Goal: Task Accomplishment & Management: Manage account settings

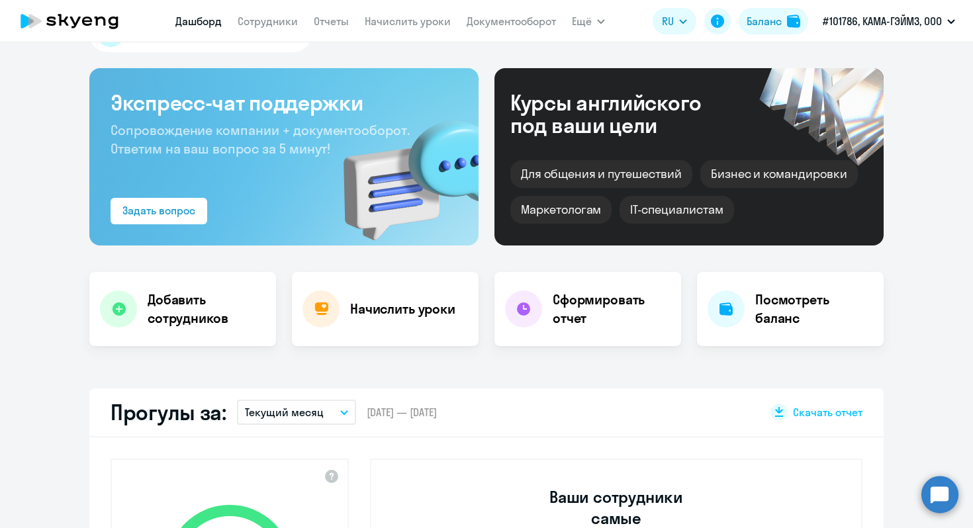
scroll to position [15, 0]
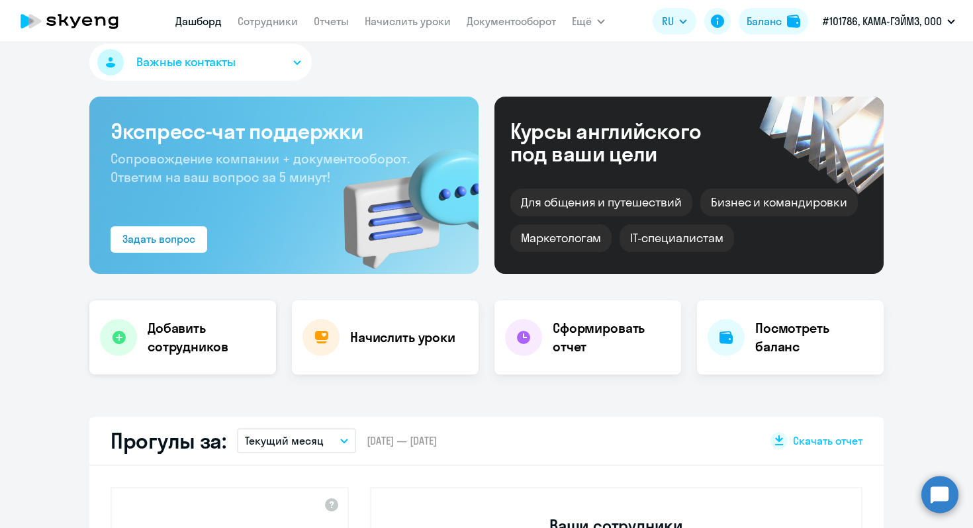
click at [171, 341] on h4 "Добавить сотрудников" at bounding box center [207, 337] width 118 height 37
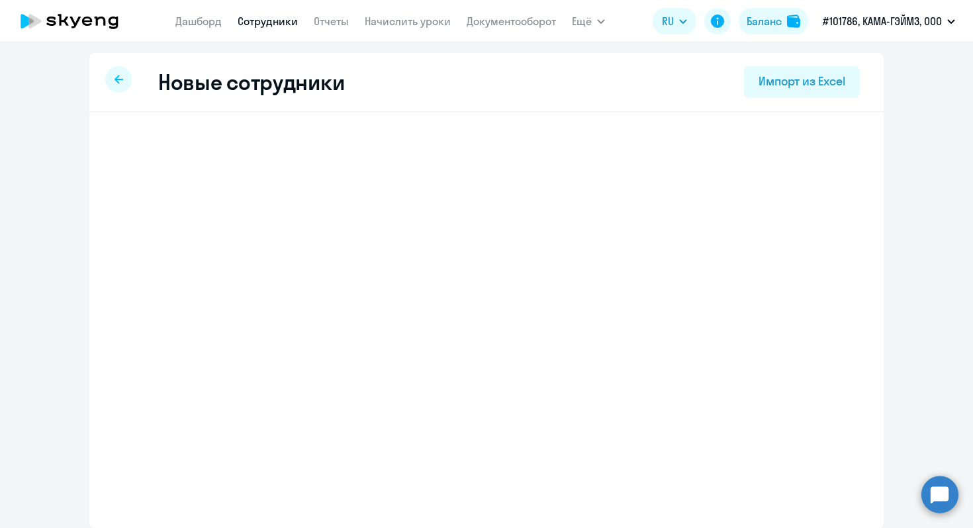
select select "english_adult_not_native_speaker"
select select "3"
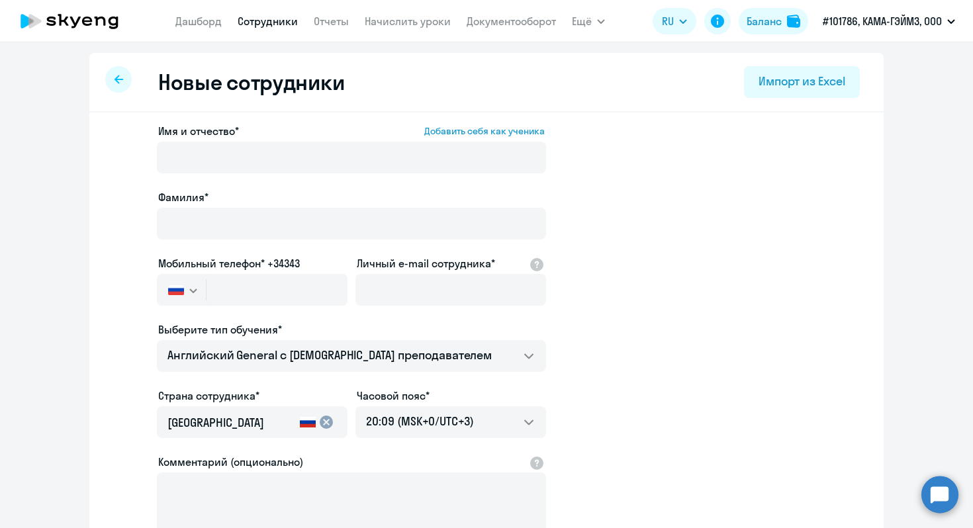
click at [118, 86] on div at bounding box center [118, 79] width 26 height 26
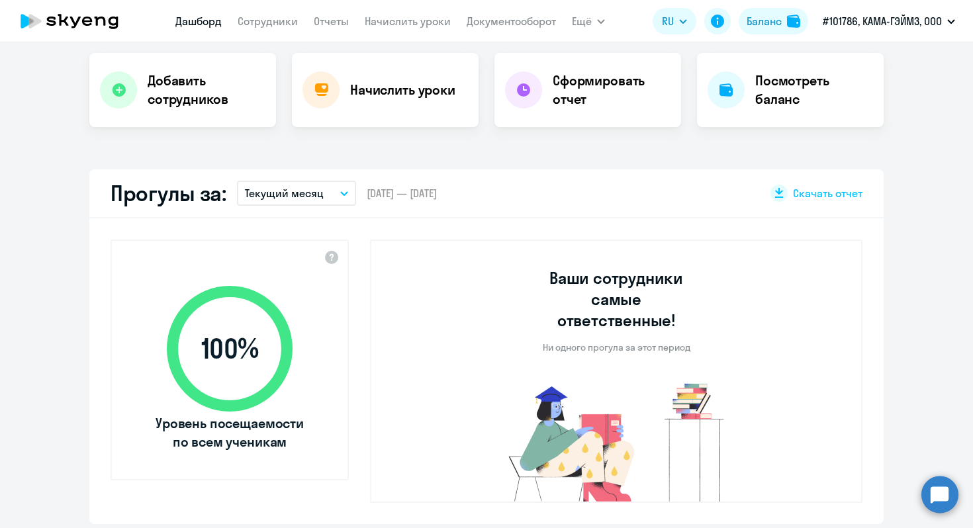
scroll to position [252, 0]
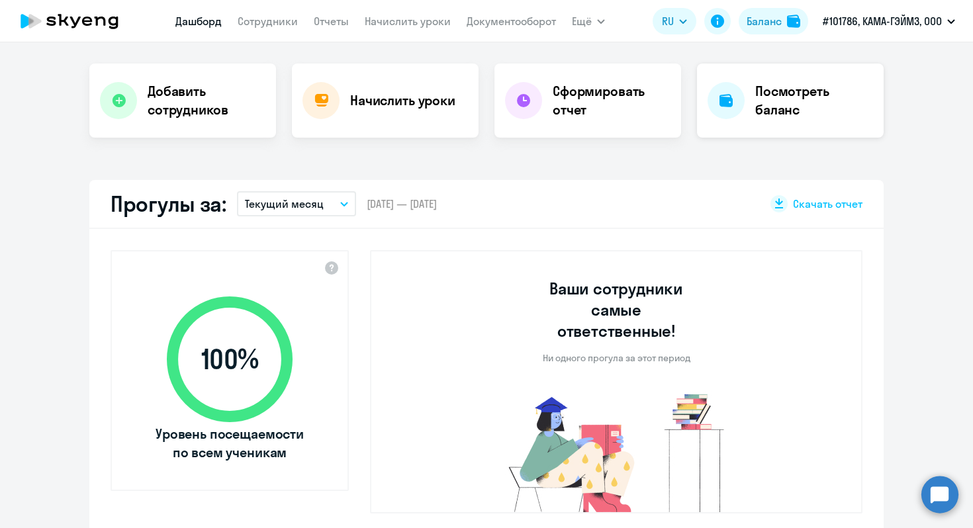
click at [712, 109] on div at bounding box center [726, 100] width 37 height 37
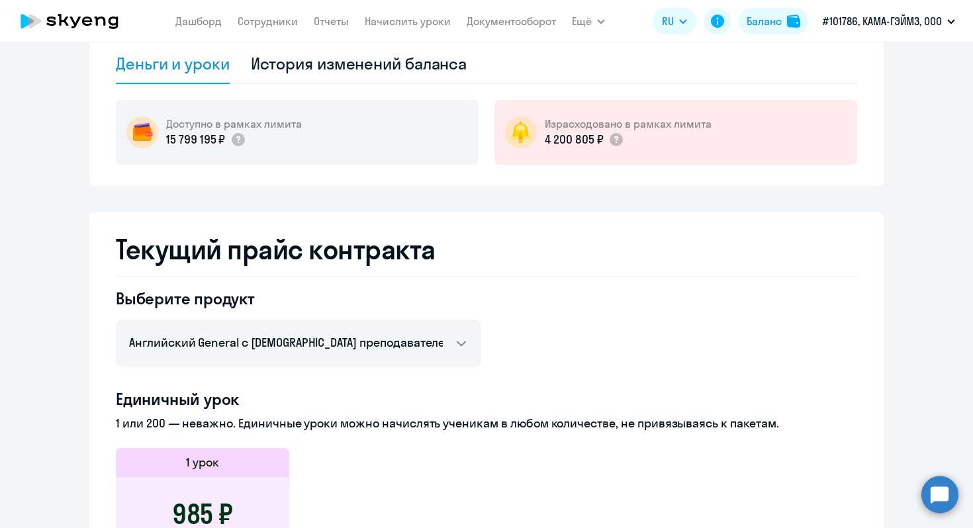
scroll to position [96, 0]
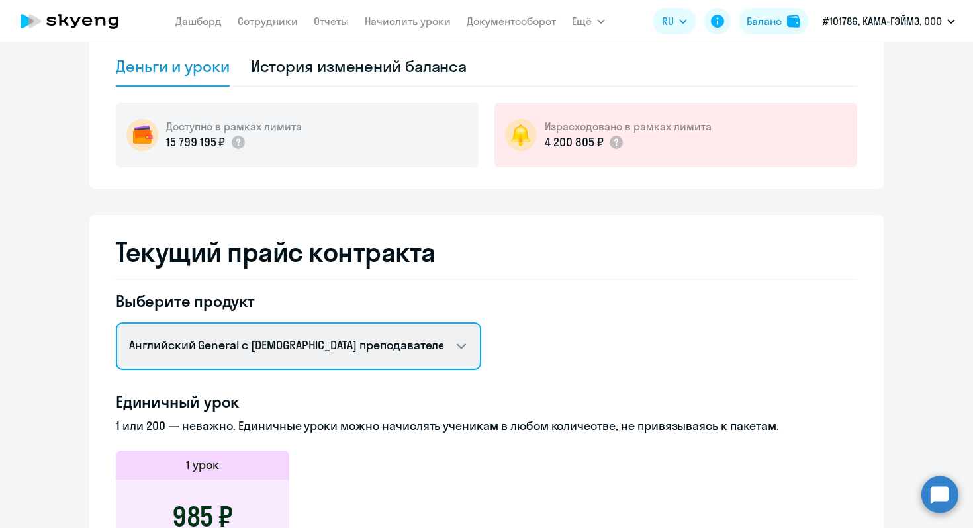
click at [469, 356] on select "Английский General с [DEMOGRAPHIC_DATA] преподавателем Английский General с [DE…" at bounding box center [298, 346] width 365 height 48
click at [116, 322] on select "Английский General с [DEMOGRAPHIC_DATA] преподавателем Английский General с [DE…" at bounding box center [298, 346] width 365 height 48
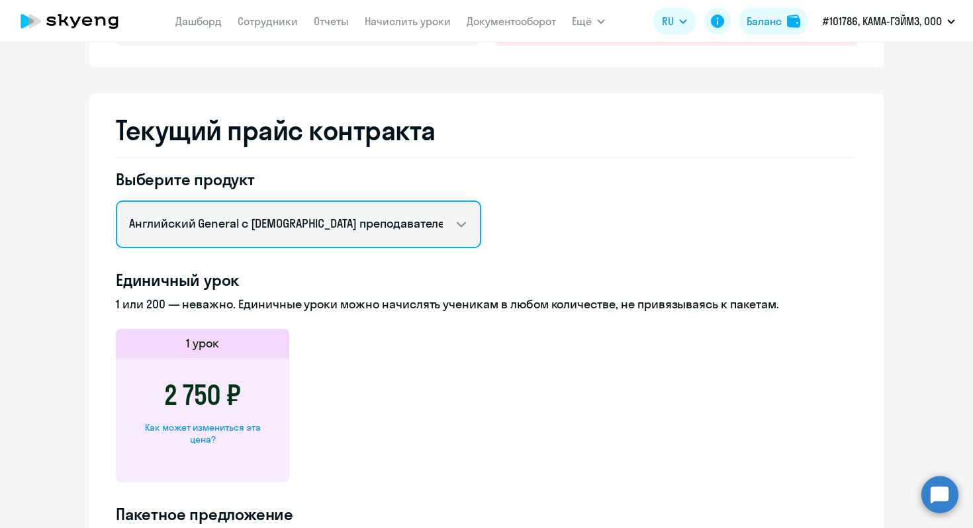
scroll to position [204, 0]
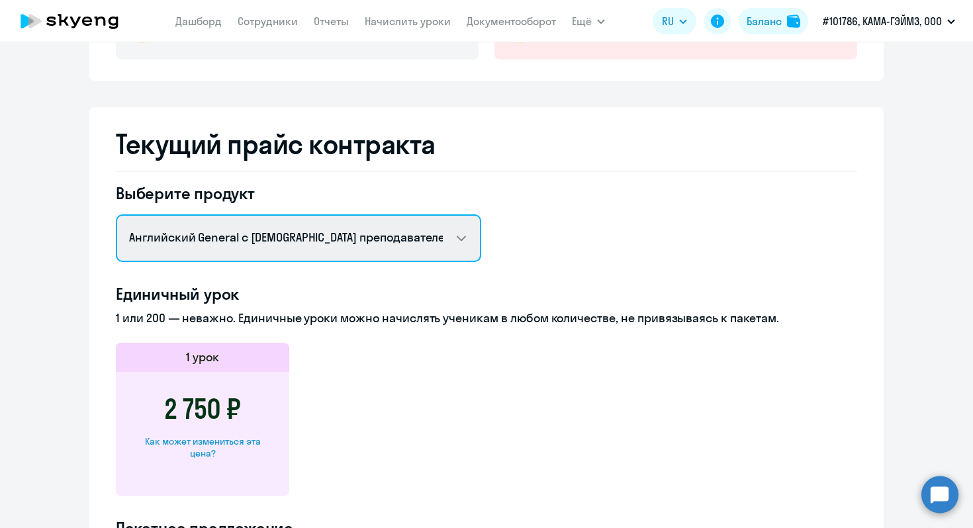
click at [469, 251] on select "Английский General с [DEMOGRAPHIC_DATA] преподавателем Английский General с [DE…" at bounding box center [298, 239] width 365 height 48
click at [116, 215] on select "Английский General с [DEMOGRAPHIC_DATA] преподавателем Английский General с [DE…" at bounding box center [298, 239] width 365 height 48
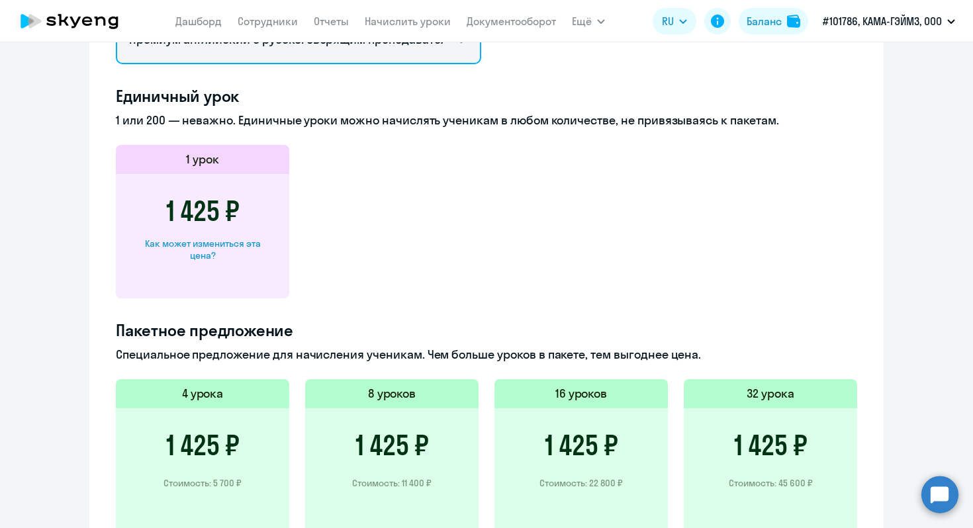
scroll to position [365, 0]
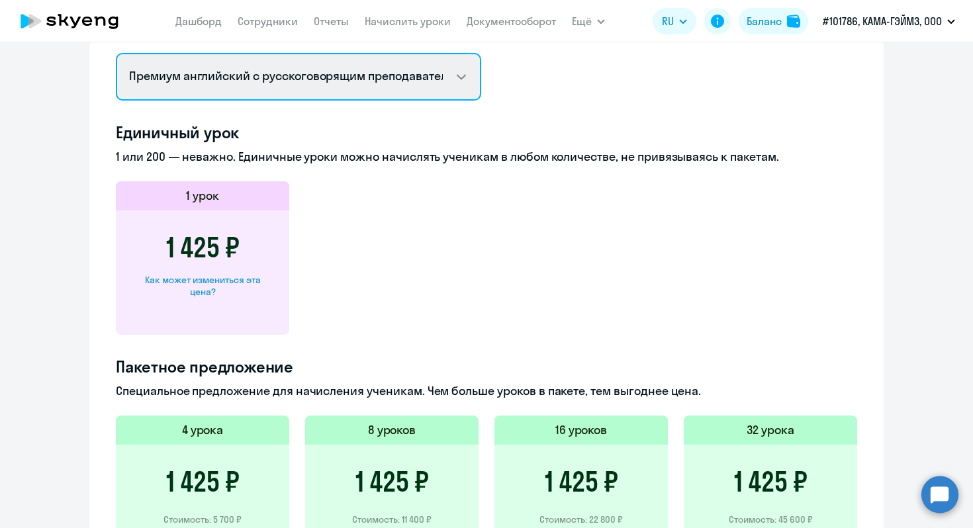
click at [460, 93] on select "Английский General с [DEMOGRAPHIC_DATA] преподавателем Английский General с [DE…" at bounding box center [298, 77] width 365 height 48
click at [116, 53] on select "Английский General с [DEMOGRAPHIC_DATA] преподавателем Английский General с [DE…" at bounding box center [298, 77] width 365 height 48
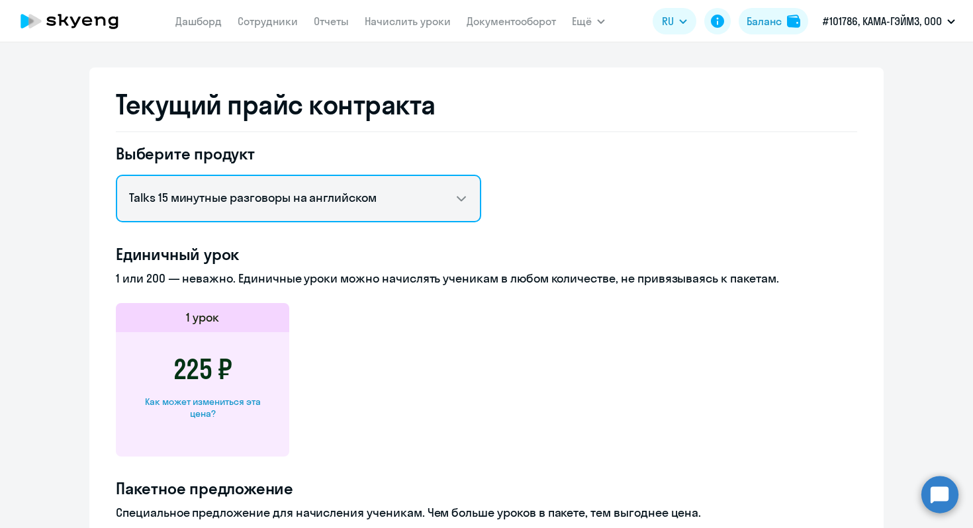
scroll to position [232, 0]
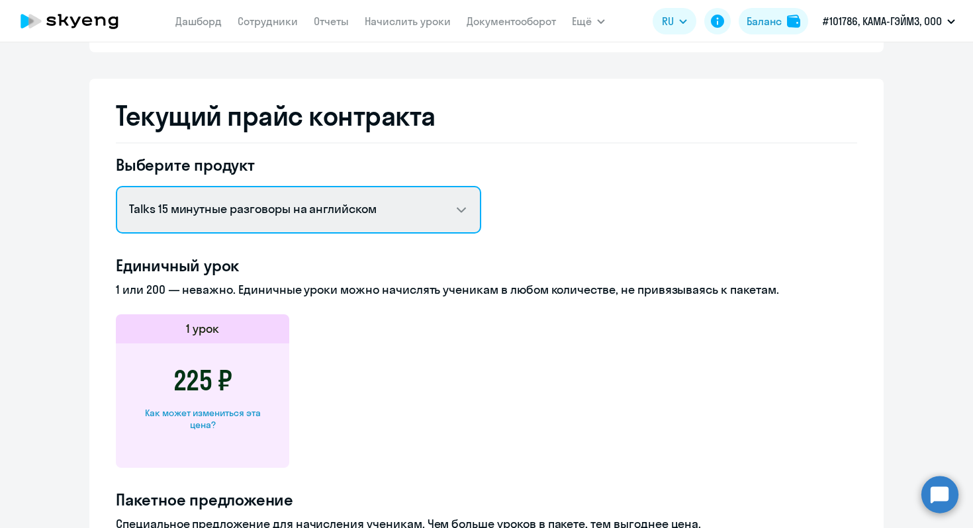
click at [430, 217] on select "Английский General с [DEMOGRAPHIC_DATA] преподавателем Английский General с [DE…" at bounding box center [298, 210] width 365 height 48
select select "english_adult_not_native_speaker"
click at [116, 186] on select "Английский General с [DEMOGRAPHIC_DATA] преподавателем Английский General с [DE…" at bounding box center [298, 210] width 365 height 48
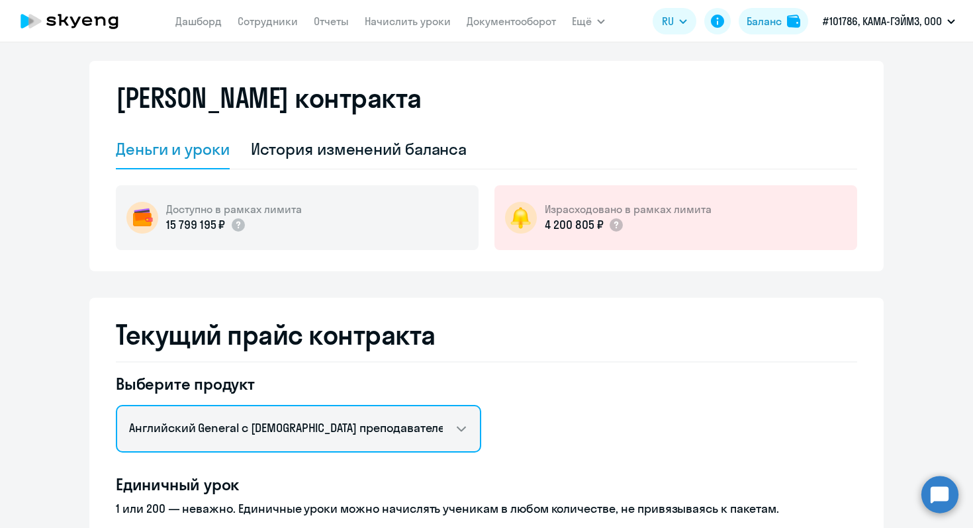
scroll to position [0, 0]
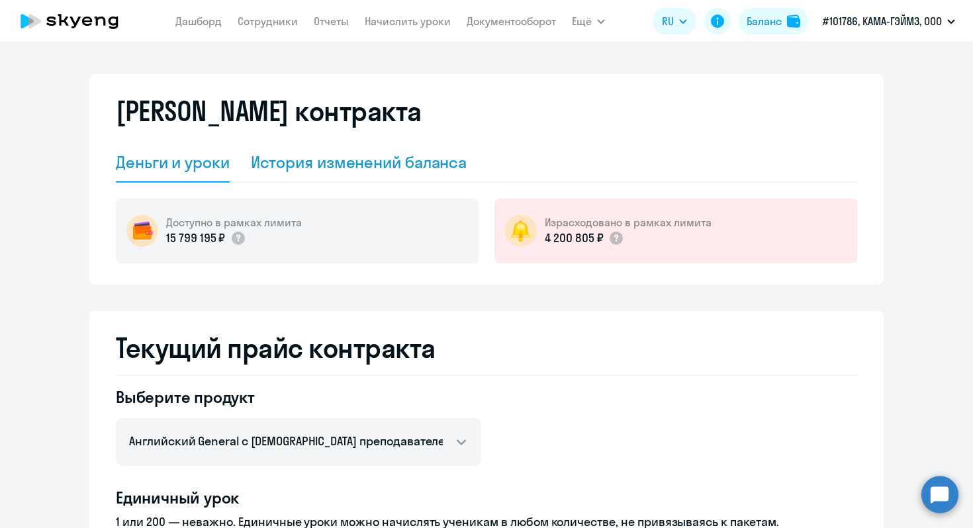
click at [337, 158] on div "История изменений баланса" at bounding box center [359, 162] width 216 height 21
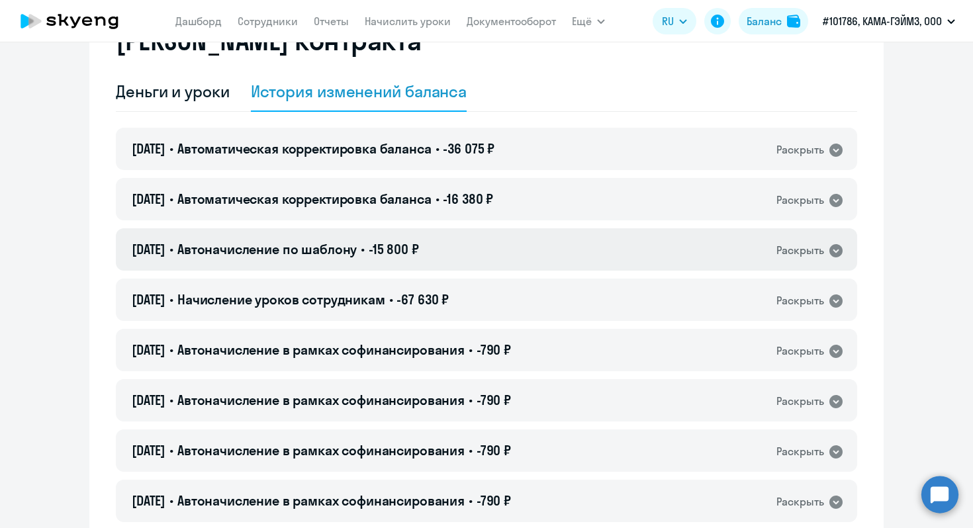
scroll to position [99, 0]
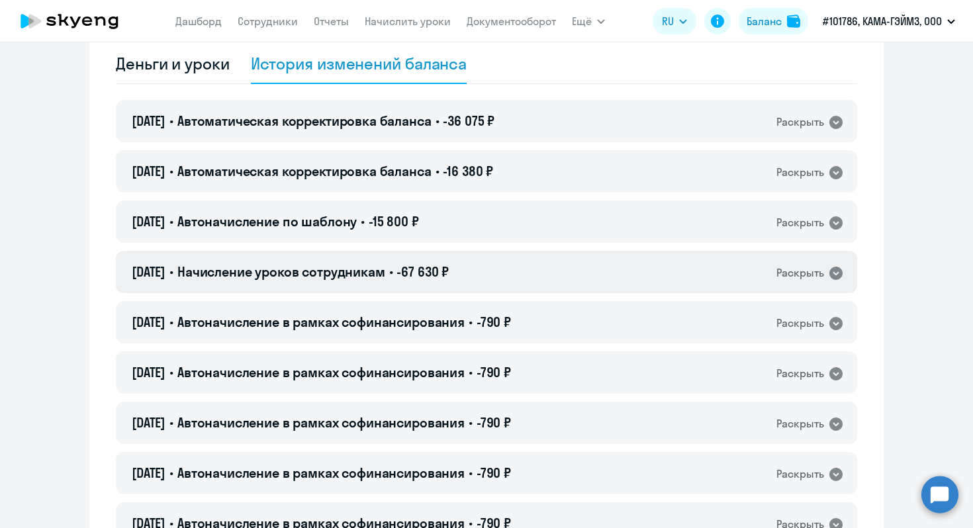
click at [834, 275] on icon at bounding box center [836, 273] width 13 height 13
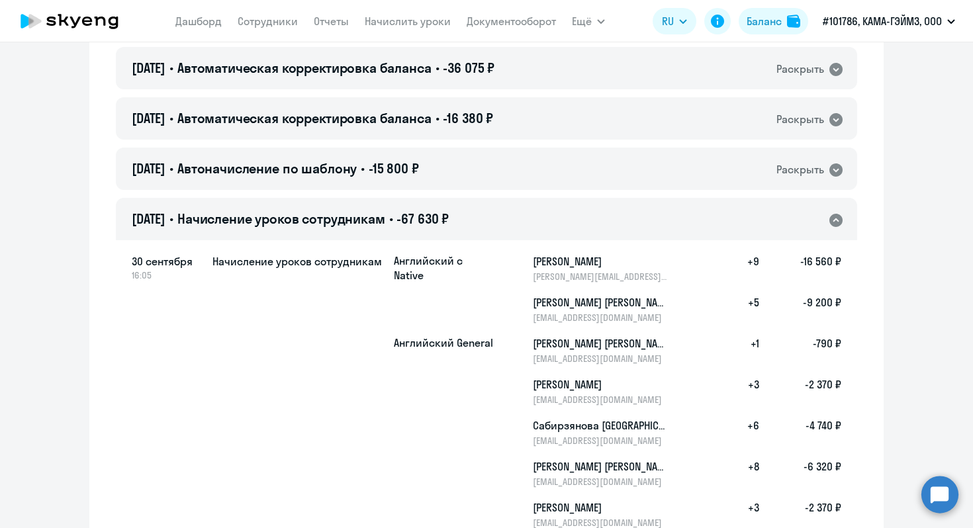
scroll to position [141, 0]
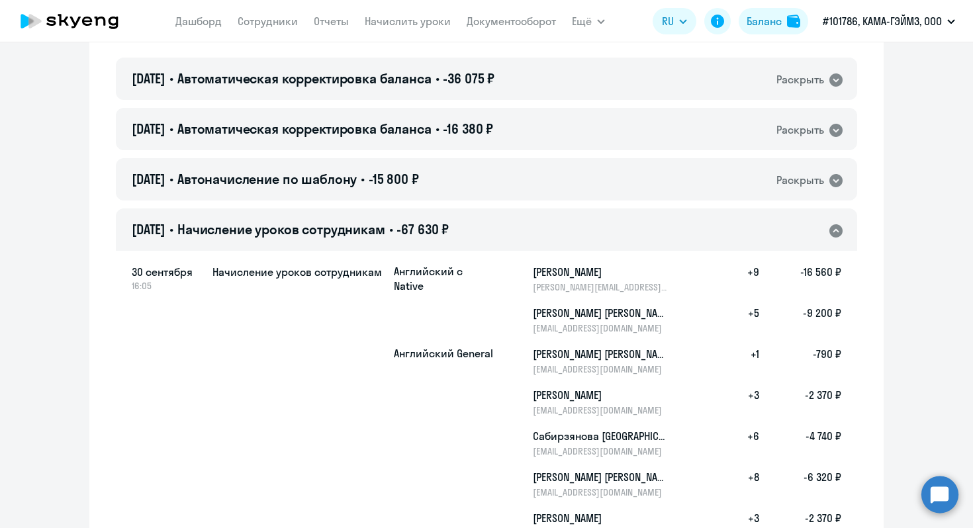
click at [836, 230] on icon at bounding box center [836, 231] width 16 height 16
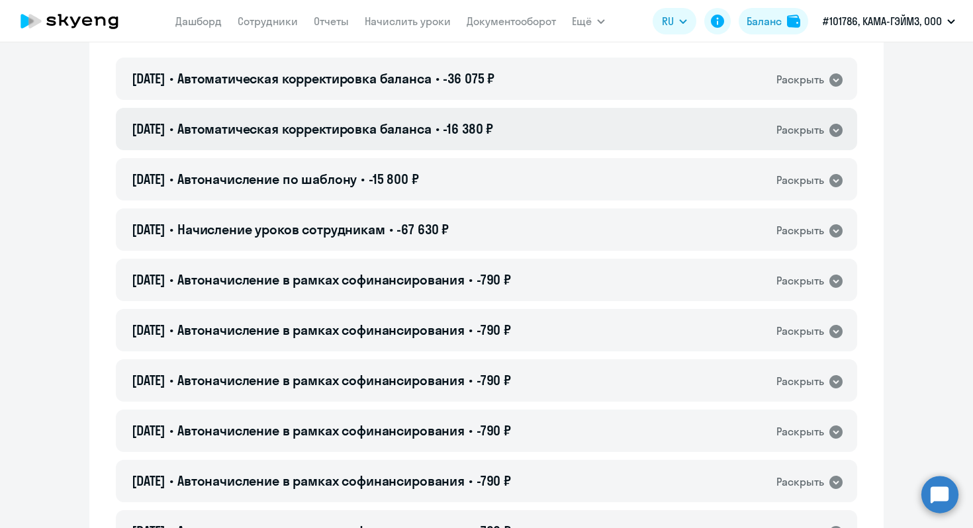
click at [836, 125] on icon at bounding box center [836, 130] width 13 height 13
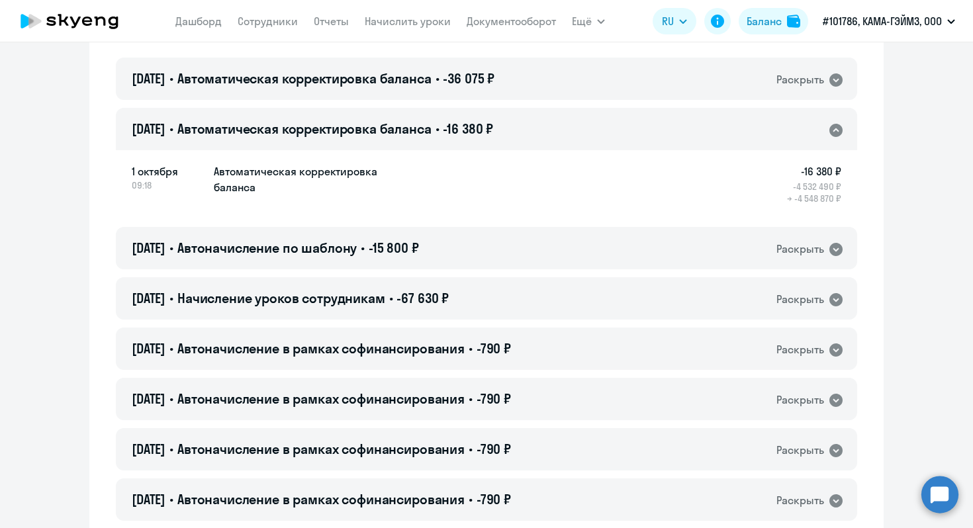
click at [837, 126] on icon at bounding box center [836, 130] width 13 height 13
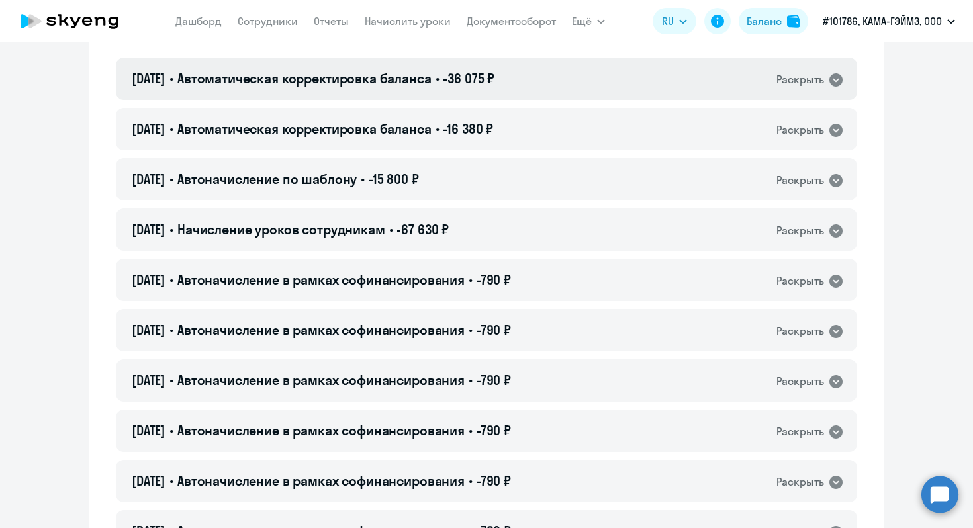
click at [842, 87] on icon at bounding box center [836, 80] width 16 height 16
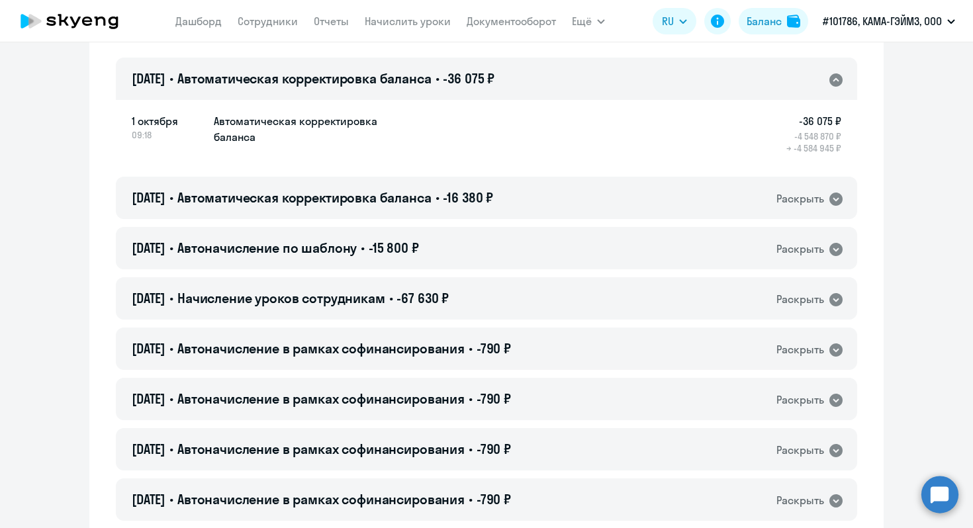
click at [842, 87] on icon at bounding box center [836, 80] width 16 height 16
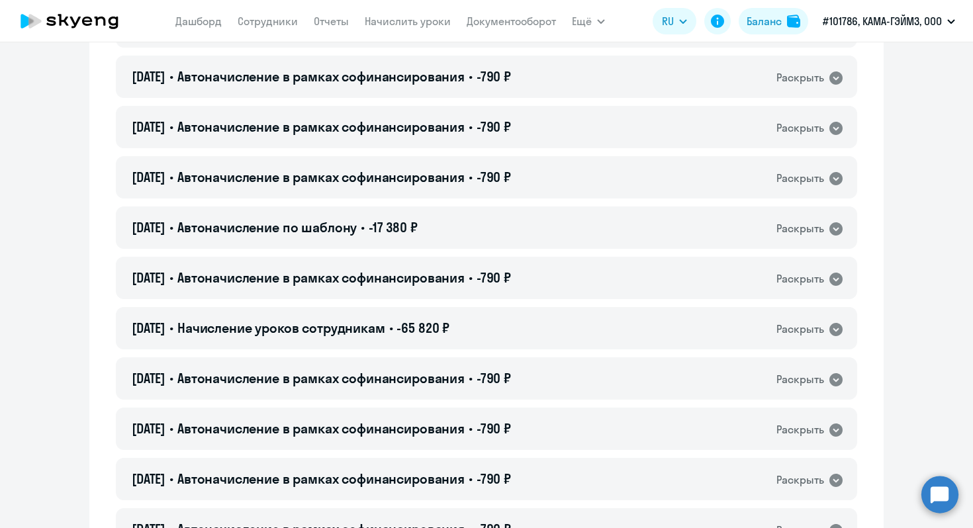
scroll to position [726, 0]
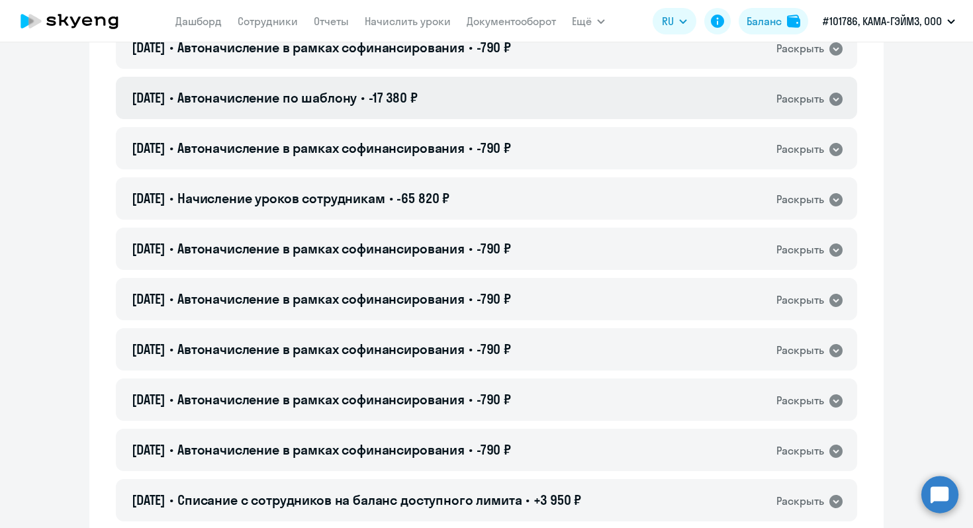
click at [843, 92] on icon at bounding box center [836, 99] width 16 height 16
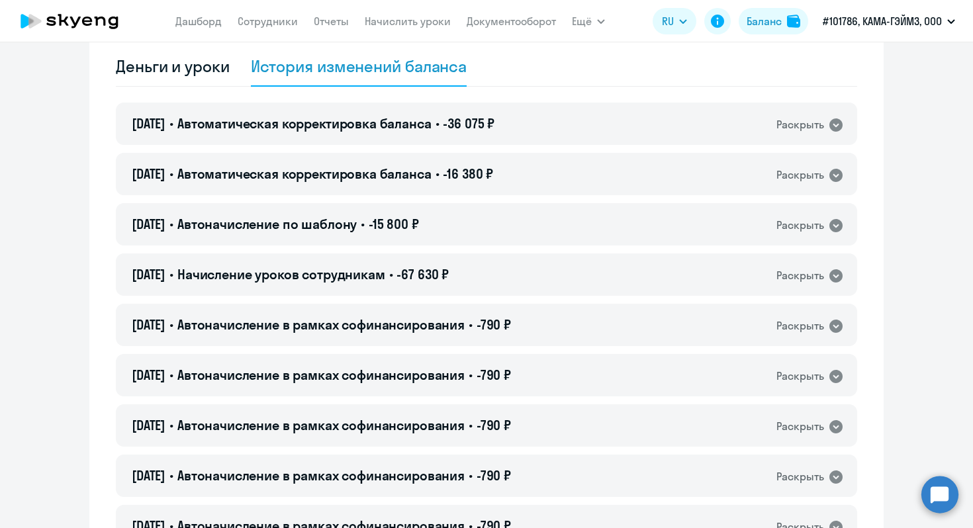
scroll to position [0, 0]
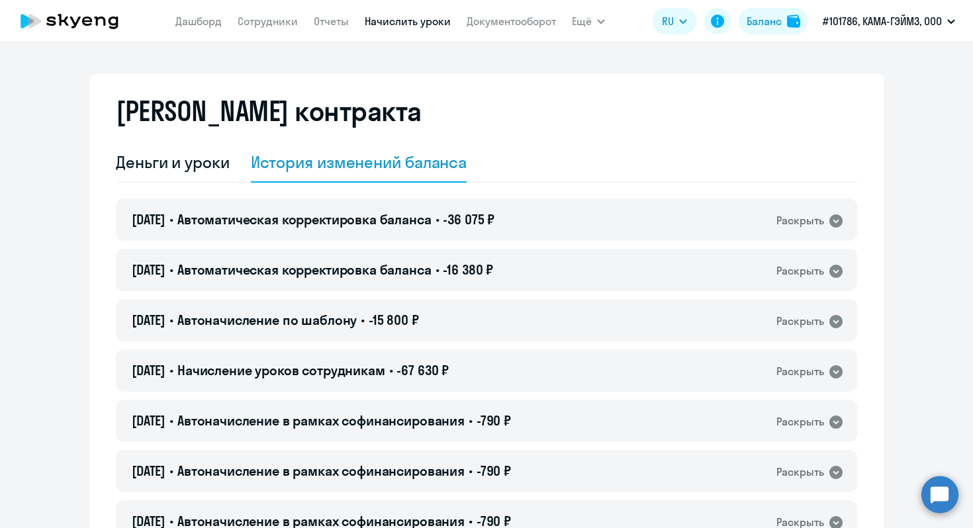
click at [387, 25] on link "Начислить уроки" at bounding box center [408, 21] width 86 height 13
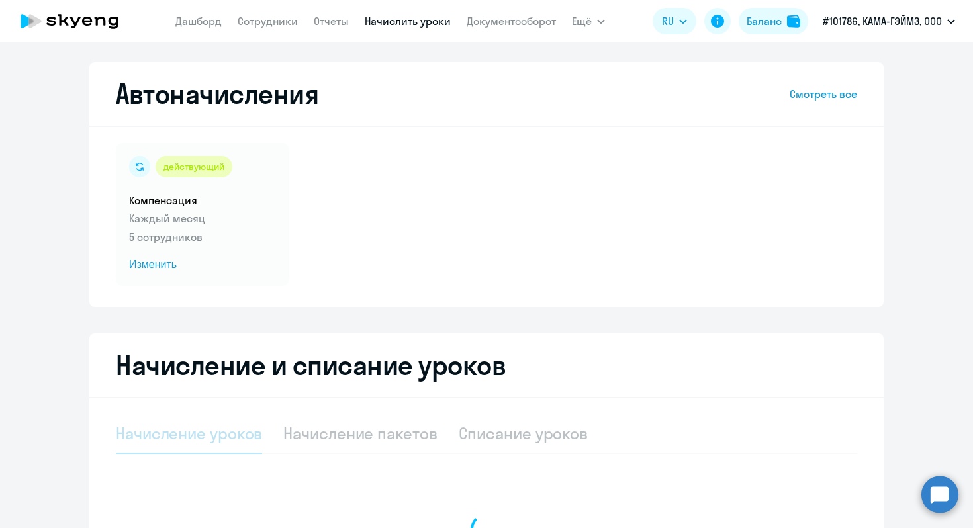
select select "10"
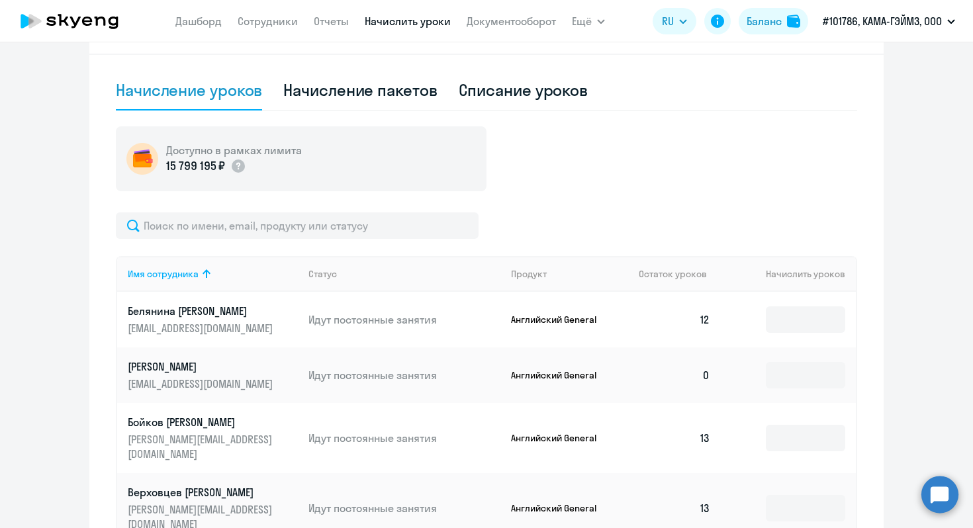
scroll to position [345, 0]
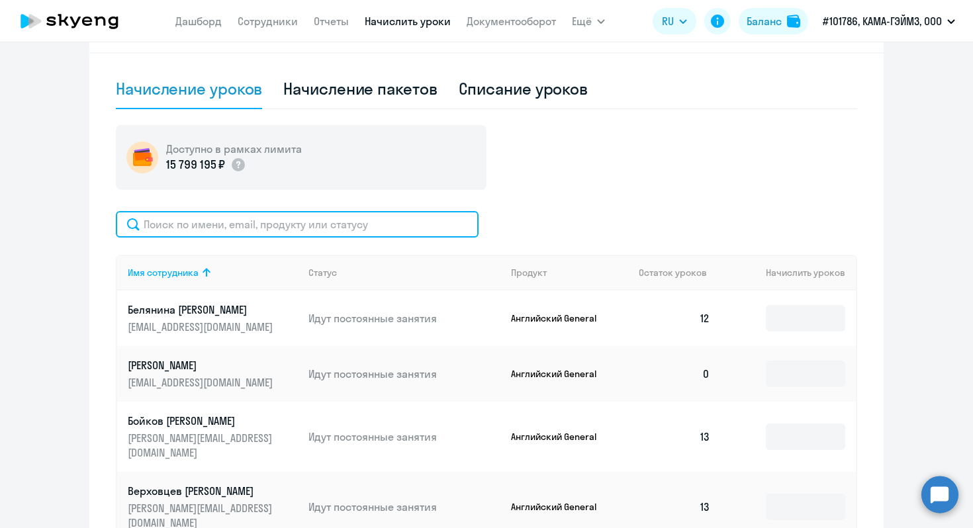
click at [393, 220] on input "text" at bounding box center [297, 224] width 363 height 26
type input "r"
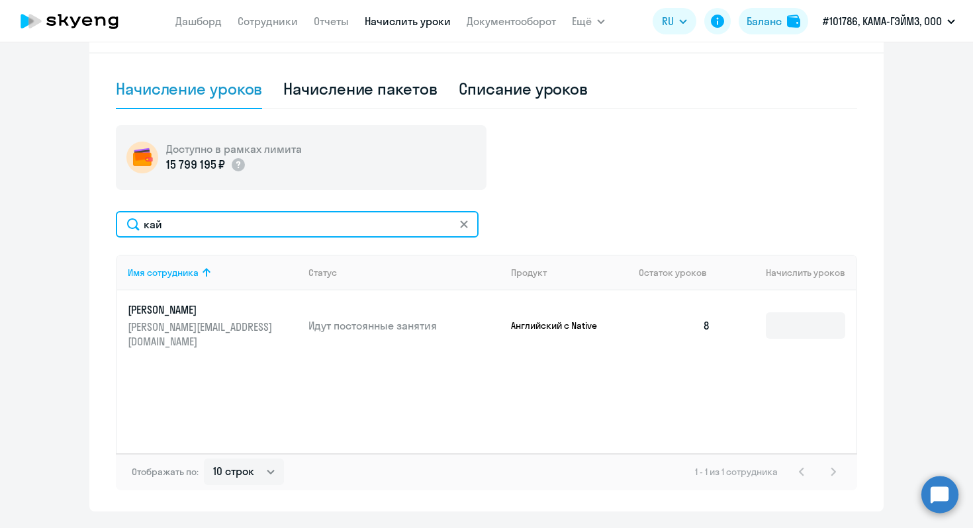
type input "кай"
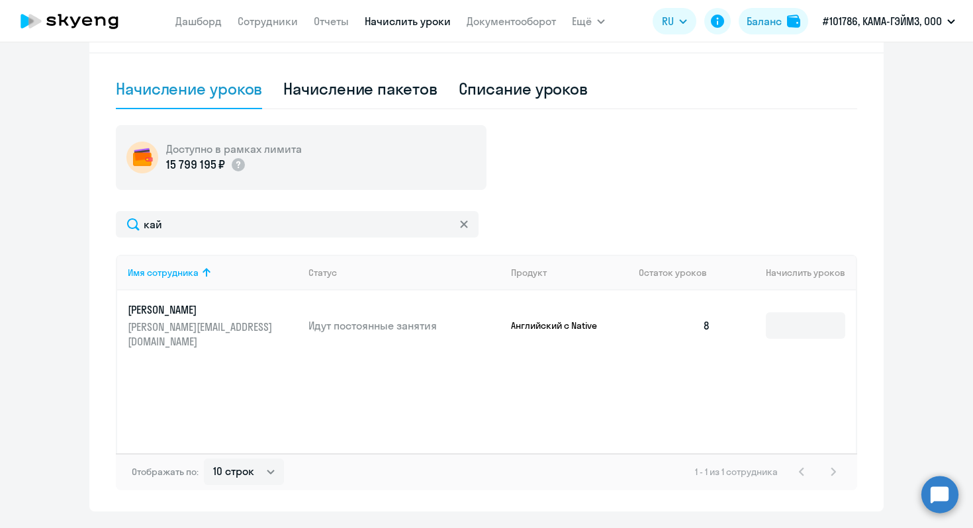
click at [605, 320] on p "Английский с Native" at bounding box center [560, 326] width 99 height 12
click at [574, 322] on p "Английский с Native" at bounding box center [560, 326] width 99 height 12
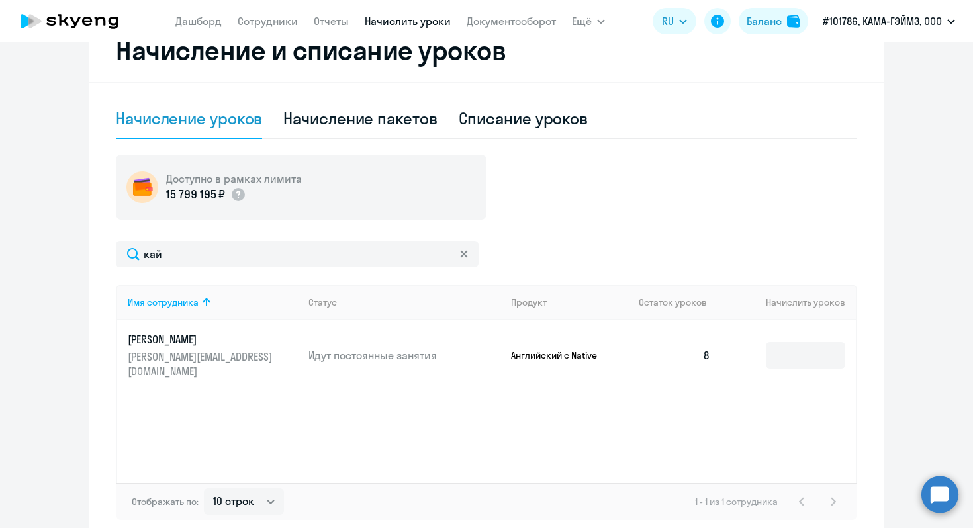
scroll to position [277, 0]
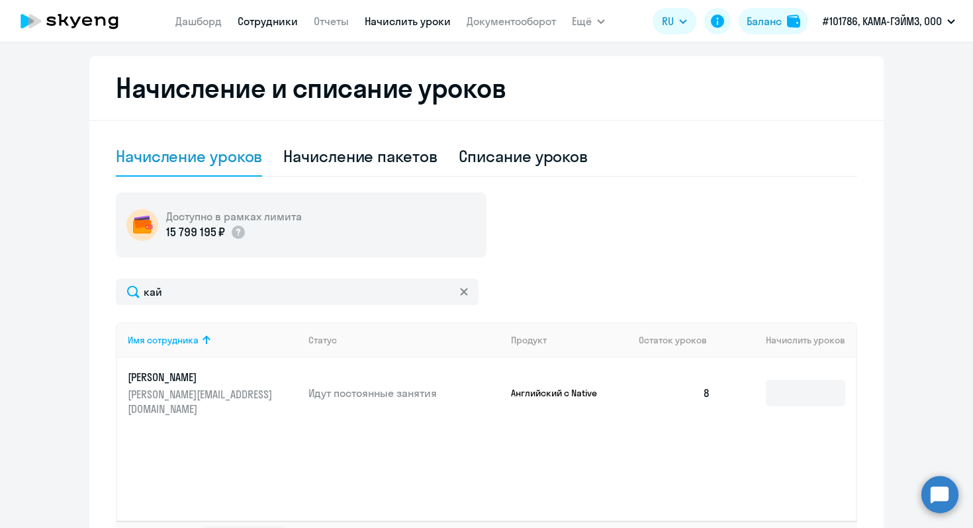
click at [278, 21] on link "Сотрудники" at bounding box center [268, 21] width 60 height 13
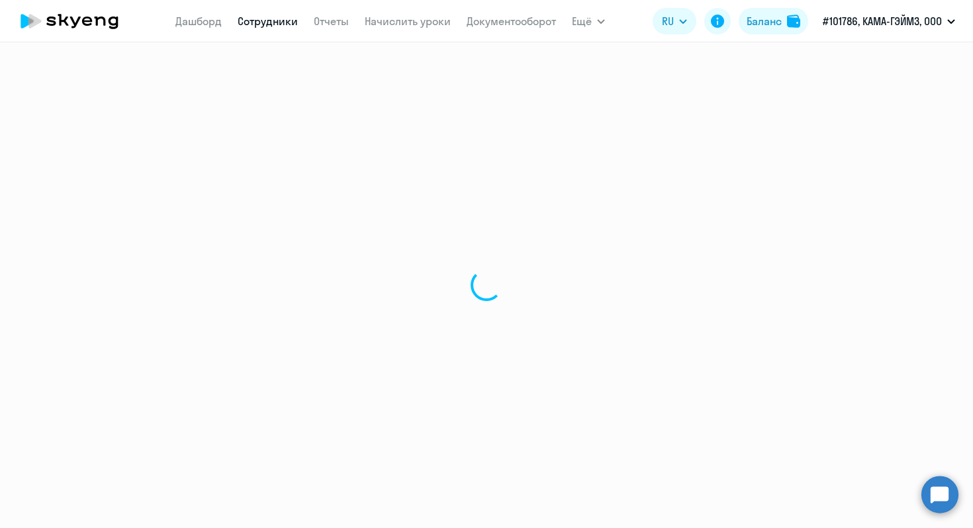
select select "30"
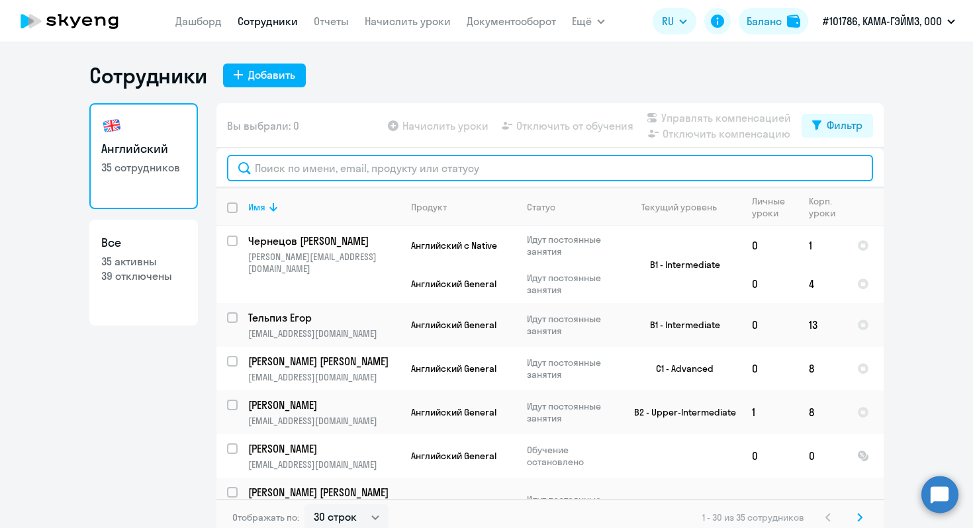
click at [708, 173] on input "text" at bounding box center [550, 168] width 646 height 26
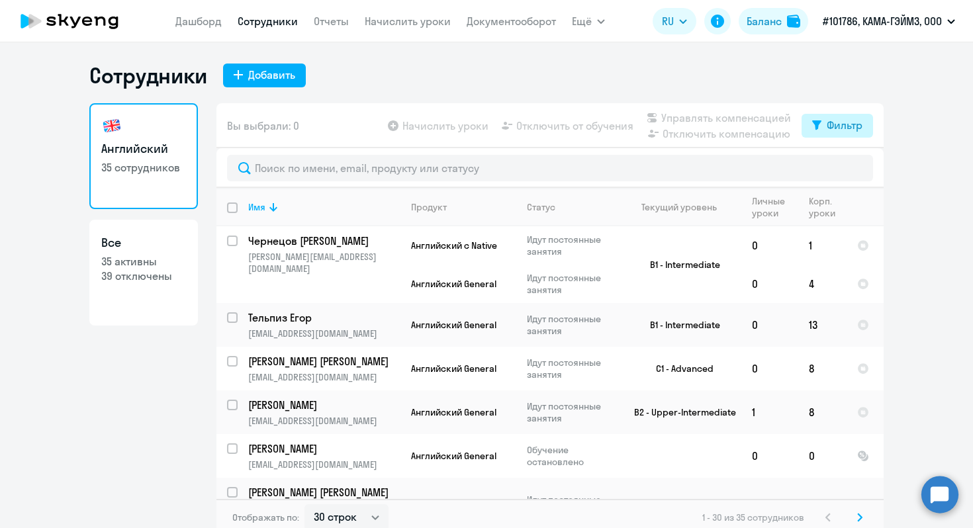
click at [836, 117] on div "Фильтр" at bounding box center [845, 125] width 36 height 16
click at [857, 169] on span at bounding box center [851, 168] width 23 height 13
click at [840, 169] on input "checkbox" at bounding box center [840, 168] width 1 height 1
checkbox input "true"
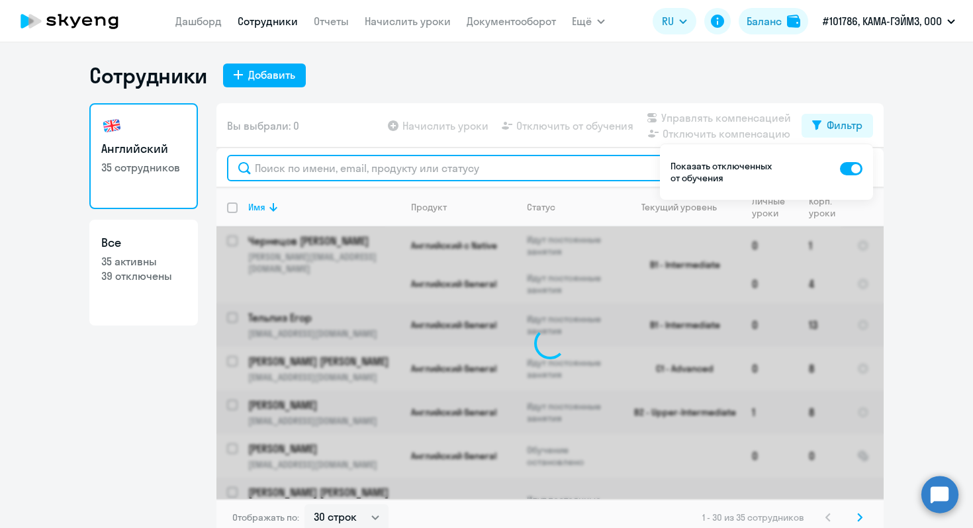
click at [597, 172] on input "text" at bounding box center [550, 168] width 646 height 26
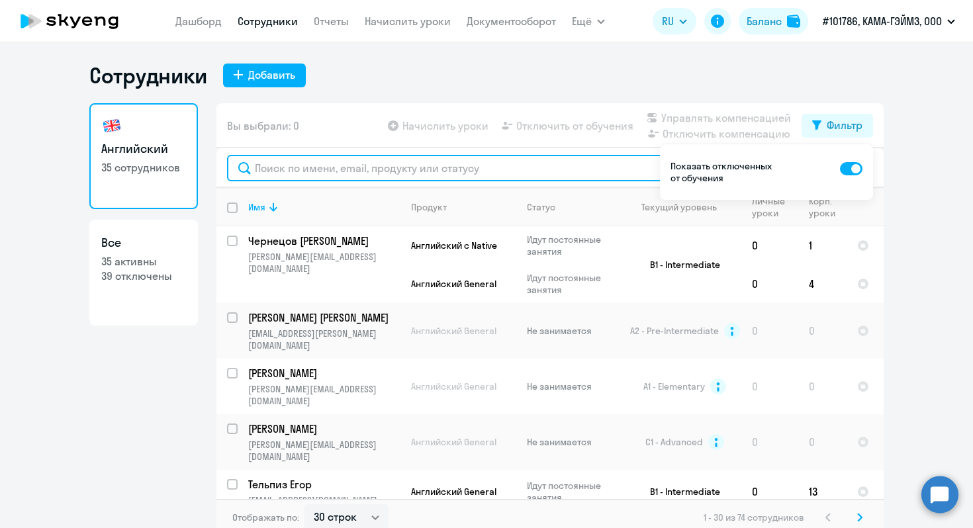
click at [594, 173] on input "text" at bounding box center [550, 168] width 646 height 26
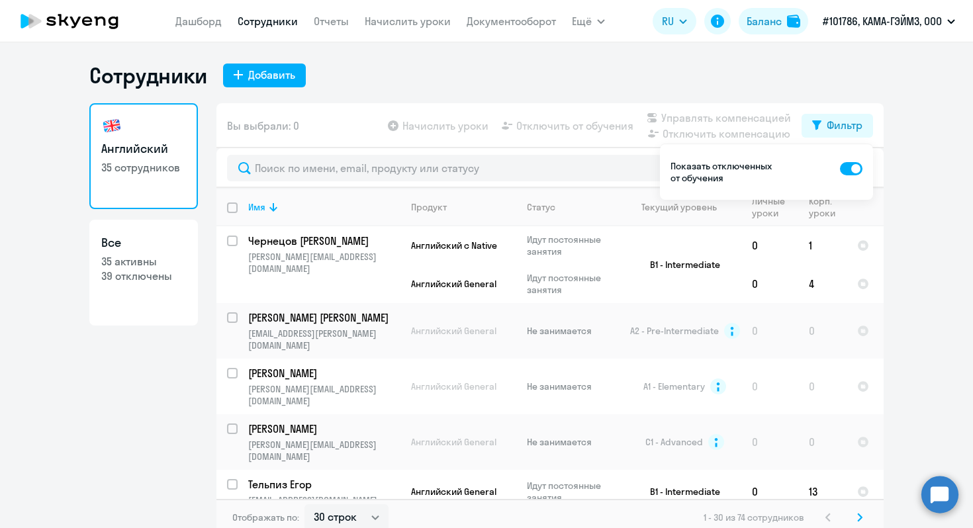
click at [943, 314] on ng-component "Сотрудники Добавить Английский 35 сотрудников Все 35 активны 39 отключены Вы вы…" at bounding box center [486, 299] width 973 height 474
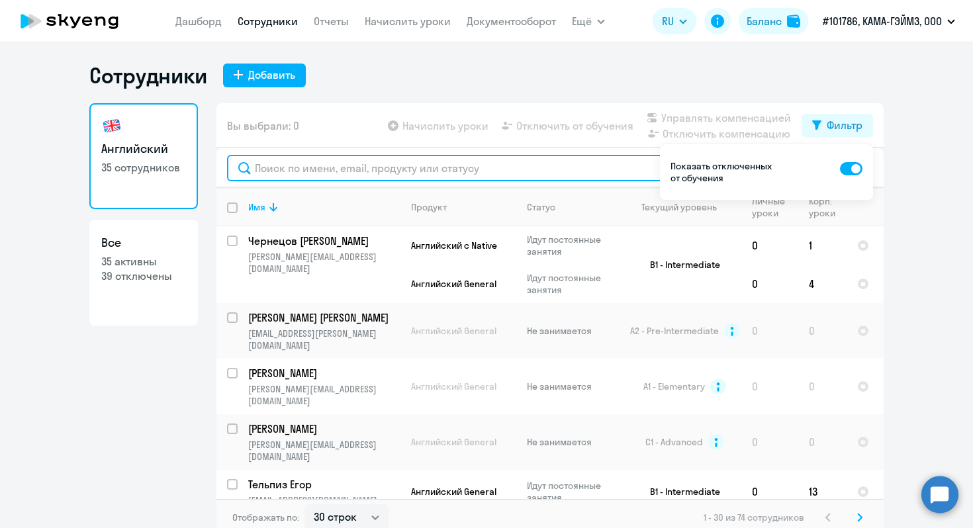
click at [510, 162] on input "text" at bounding box center [550, 168] width 646 height 26
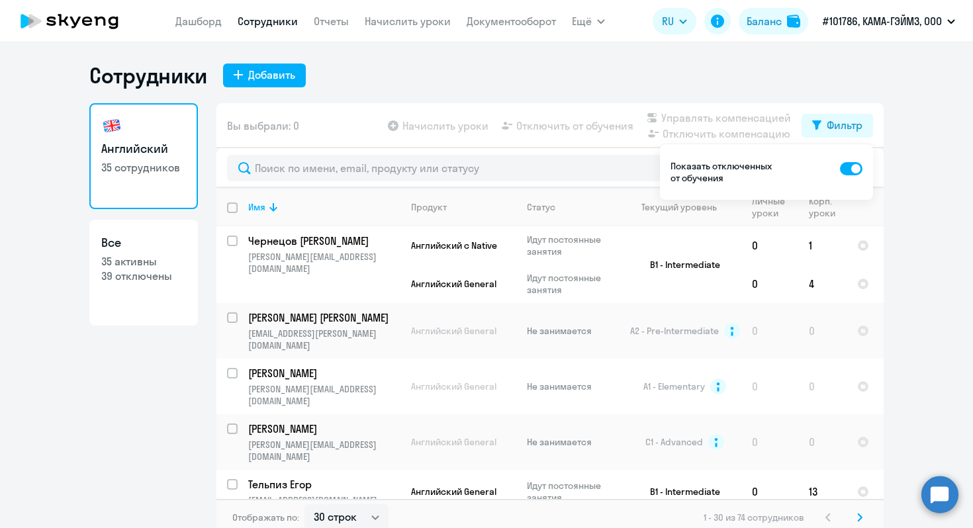
click at [947, 139] on ng-component "Сотрудники Добавить Английский 35 сотрудников Все 35 активны 39 отключены Вы вы…" at bounding box center [486, 299] width 973 height 474
click at [820, 122] on icon at bounding box center [816, 125] width 9 height 10
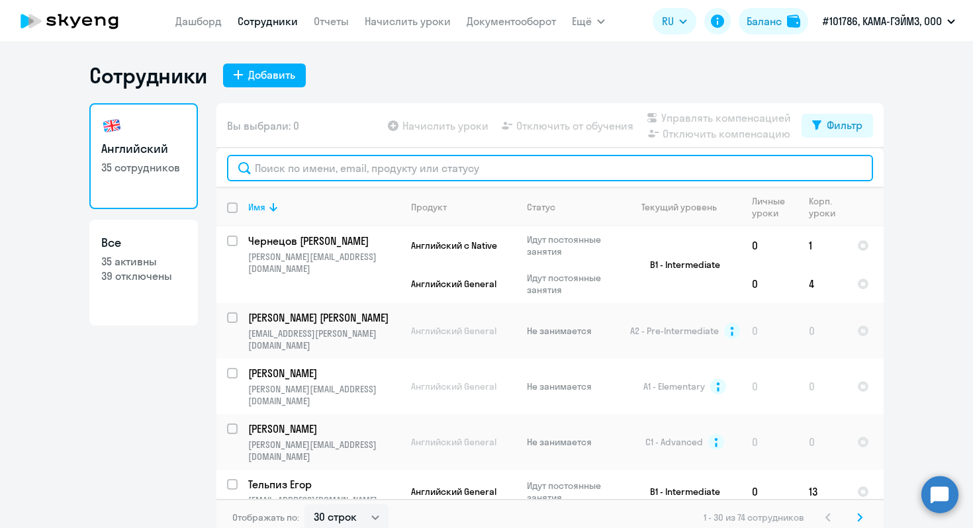
click at [540, 168] on input "text" at bounding box center [550, 168] width 646 height 26
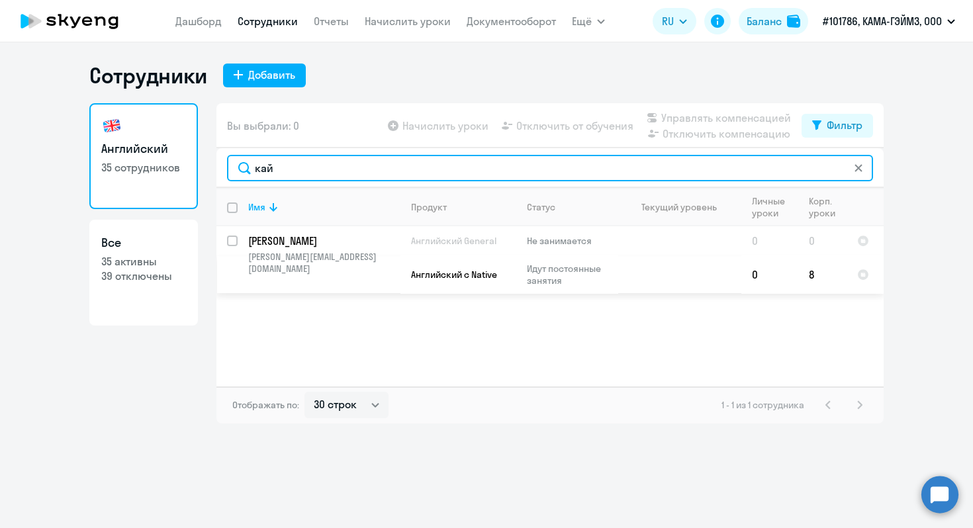
type input "кай"
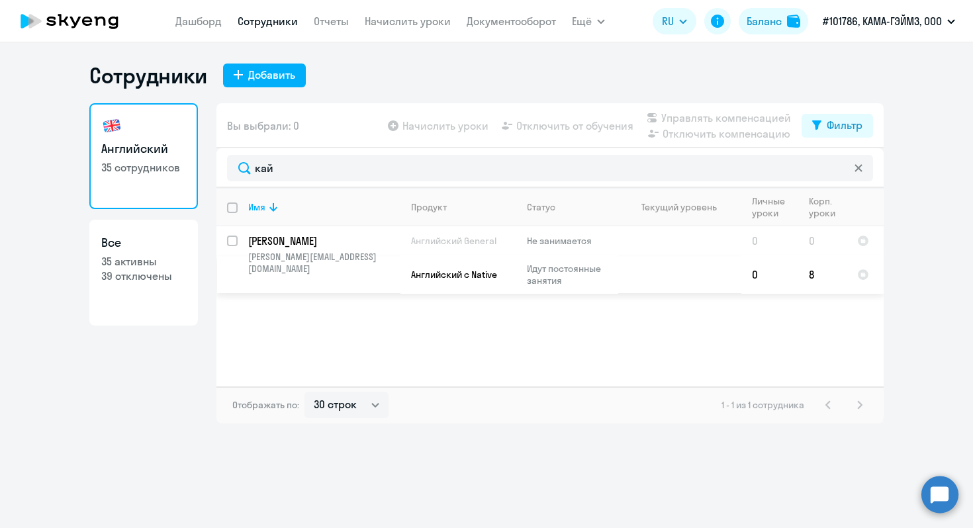
click at [573, 240] on p "Не занимается" at bounding box center [572, 241] width 91 height 12
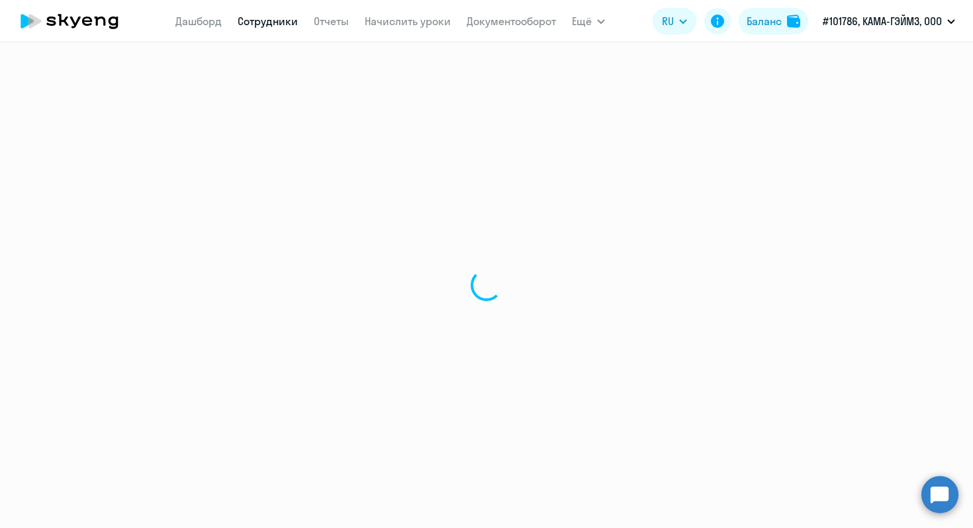
select select "english"
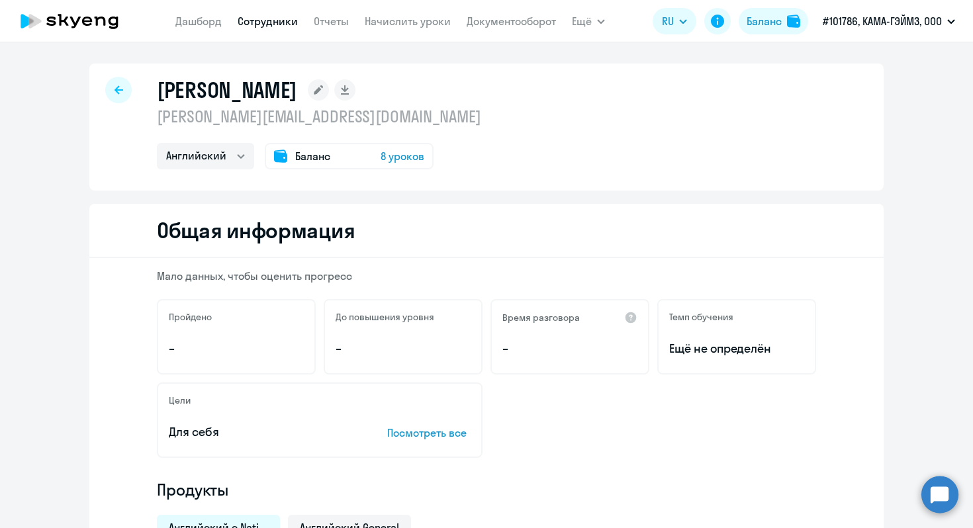
select select "30"
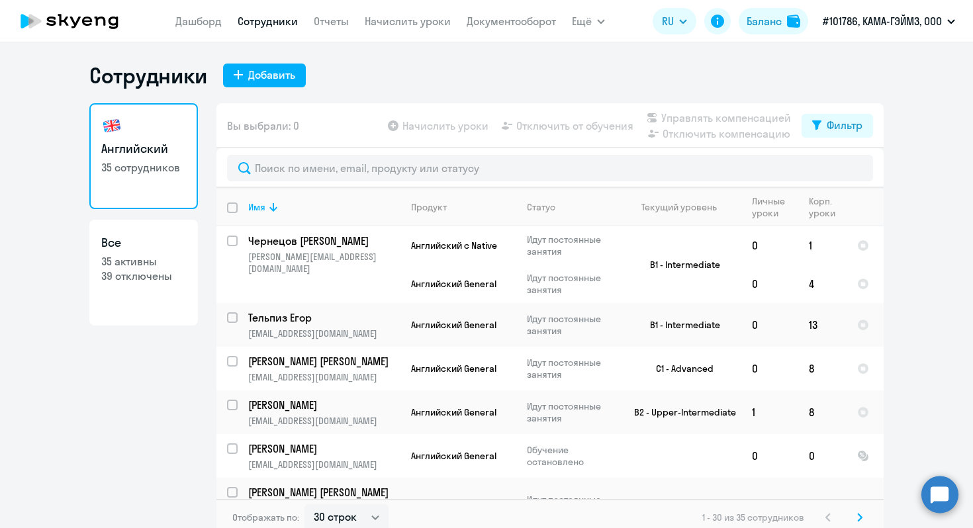
click at [457, 87] on div "Сотрудники Добавить" at bounding box center [486, 75] width 794 height 26
